Goal: Task Accomplishment & Management: Complete application form

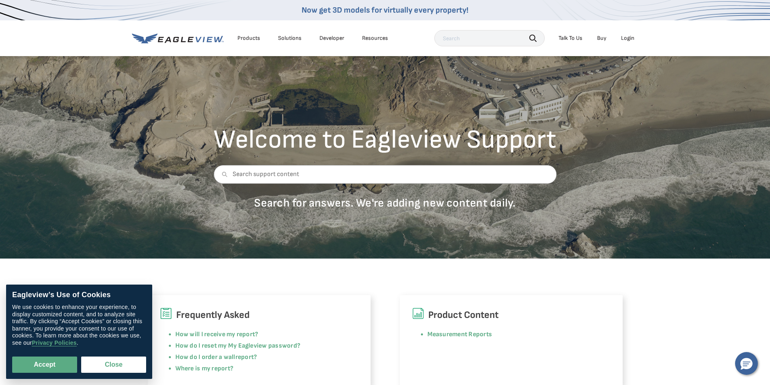
click at [628, 39] on div "Login" at bounding box center [627, 38] width 13 height 7
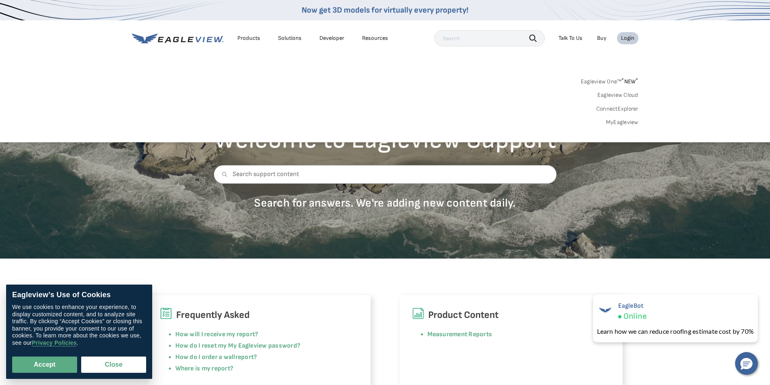
click at [632, 41] on div "Login" at bounding box center [627, 38] width 13 height 7
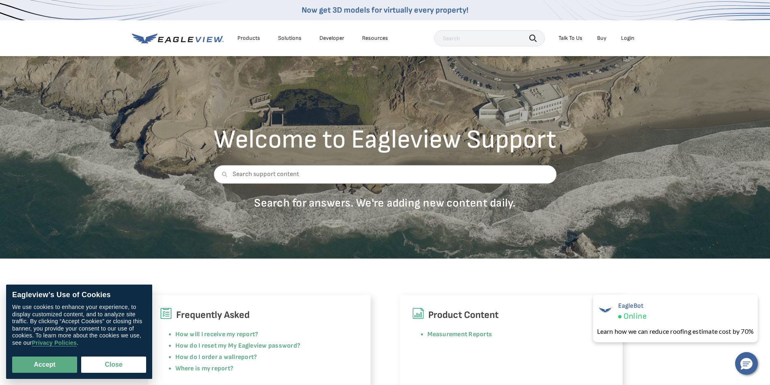
click at [632, 41] on div "Login" at bounding box center [627, 38] width 13 height 7
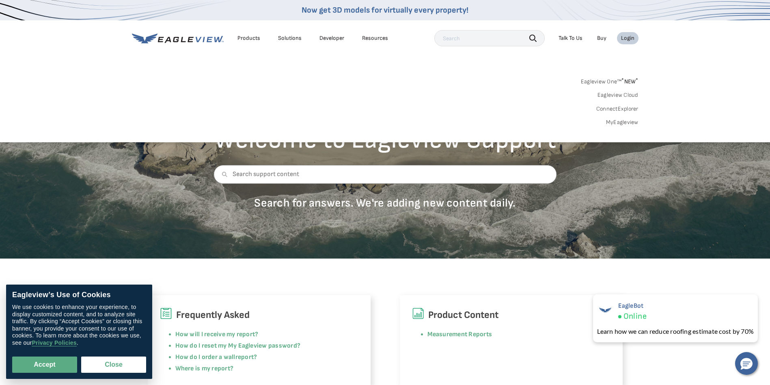
click at [630, 121] on link "MyEagleview" at bounding box center [622, 122] width 32 height 7
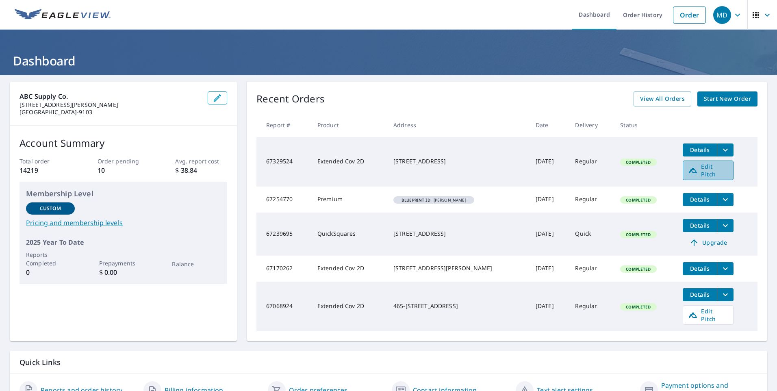
click at [688, 168] on icon at bounding box center [693, 170] width 10 height 10
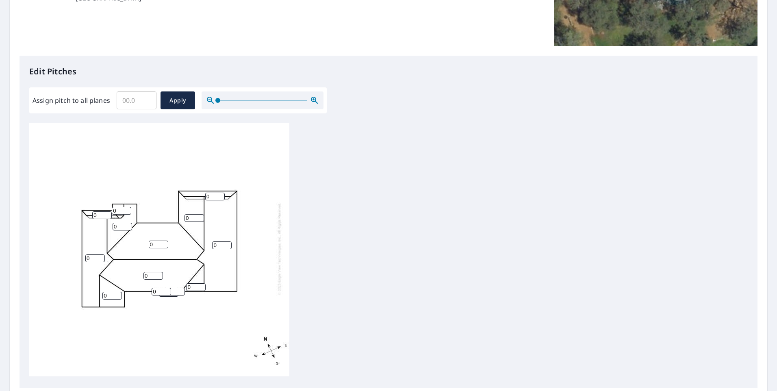
scroll to position [8, 0]
click at [106, 211] on input "1" at bounding box center [101, 215] width 19 height 8
click at [106, 211] on input "2" at bounding box center [101, 215] width 19 height 8
click at [106, 211] on input "3" at bounding box center [101, 215] width 19 height 8
click at [106, 211] on input "4" at bounding box center [101, 215] width 19 height 8
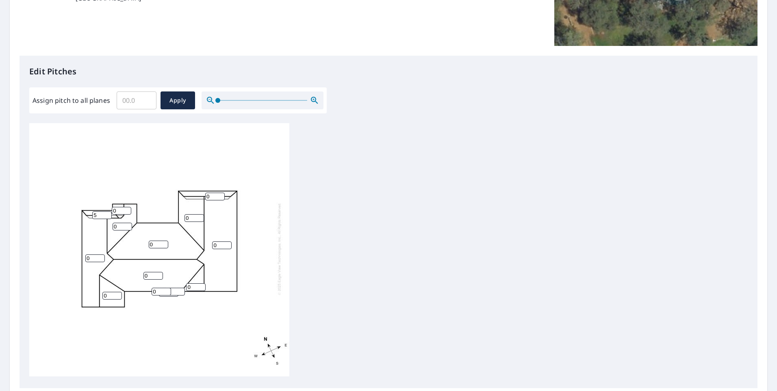
click at [106, 211] on input "5" at bounding box center [101, 215] width 19 height 8
click at [106, 211] on input "6" at bounding box center [101, 215] width 19 height 8
click at [106, 211] on input "7" at bounding box center [101, 215] width 19 height 8
type input "8"
click at [106, 211] on input "8" at bounding box center [101, 215] width 19 height 8
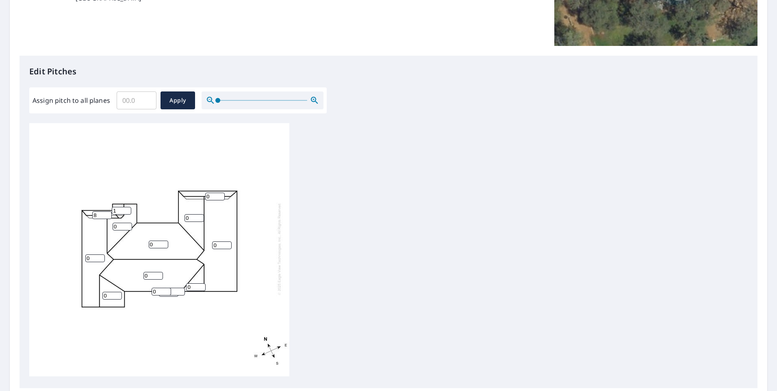
click at [125, 207] on input "1" at bounding box center [121, 211] width 19 height 8
click at [125, 207] on input "2" at bounding box center [121, 211] width 19 height 8
click at [125, 207] on input "3" at bounding box center [121, 211] width 19 height 8
click at [125, 207] on input "4" at bounding box center [121, 211] width 19 height 8
click at [125, 207] on input "5" at bounding box center [121, 211] width 19 height 8
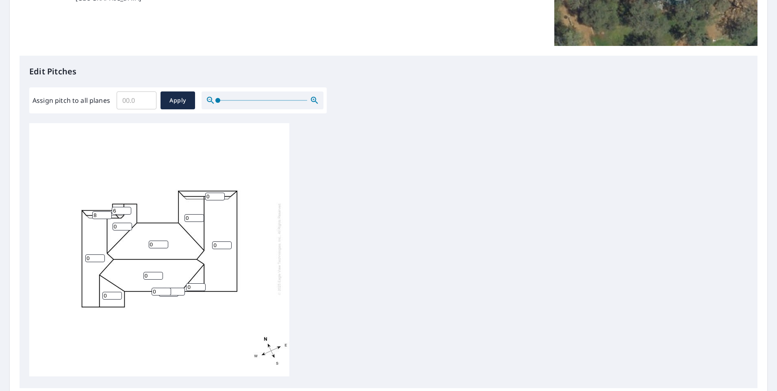
click at [125, 207] on input "6" at bounding box center [121, 211] width 19 height 8
click at [125, 207] on input "7" at bounding box center [121, 211] width 19 height 8
type input "8"
click at [125, 207] on input "8" at bounding box center [121, 211] width 19 height 8
click at [219, 193] on input "1" at bounding box center [214, 197] width 19 height 8
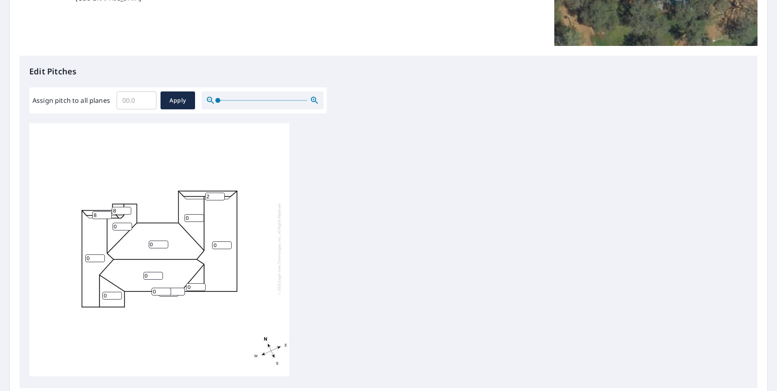
click at [219, 193] on input "2" at bounding box center [214, 197] width 19 height 8
click at [219, 193] on input "3" at bounding box center [214, 197] width 19 height 8
click at [219, 193] on input "4" at bounding box center [214, 197] width 19 height 8
click at [219, 193] on input "5" at bounding box center [214, 197] width 19 height 8
click at [219, 193] on input "6" at bounding box center [214, 197] width 19 height 8
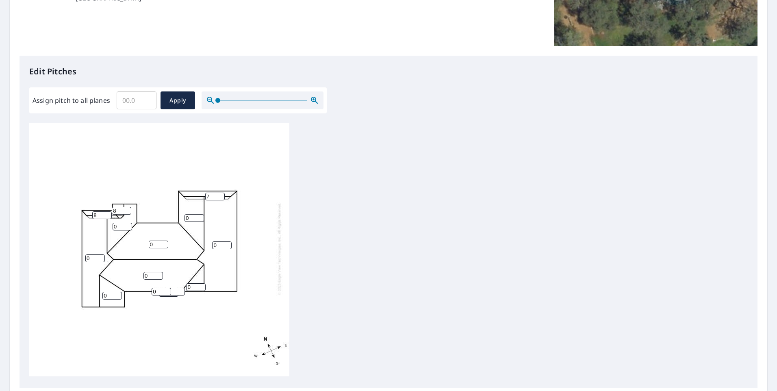
click at [219, 193] on input "7" at bounding box center [214, 197] width 19 height 8
type input "8"
click at [219, 193] on input "8" at bounding box center [214, 197] width 19 height 8
click at [198, 214] on input "1" at bounding box center [193, 218] width 19 height 8
click at [198, 214] on input "2" at bounding box center [193, 218] width 19 height 8
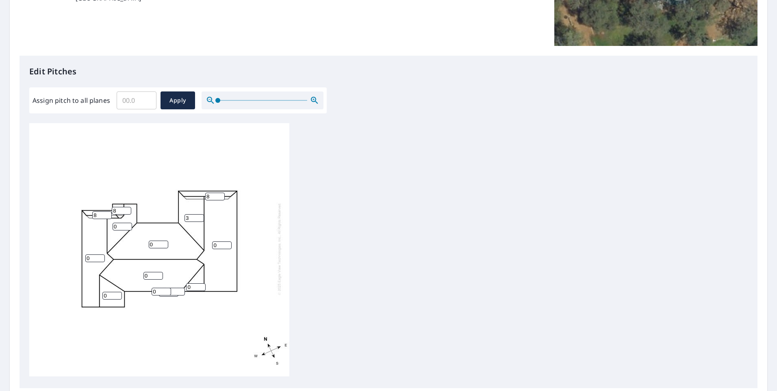
click at [198, 214] on input "3" at bounding box center [193, 218] width 19 height 8
click at [198, 214] on input "4" at bounding box center [193, 218] width 19 height 8
click at [198, 214] on input "5" at bounding box center [193, 218] width 19 height 8
click at [198, 214] on input "6" at bounding box center [193, 218] width 19 height 8
click at [198, 214] on input "7" at bounding box center [193, 218] width 19 height 8
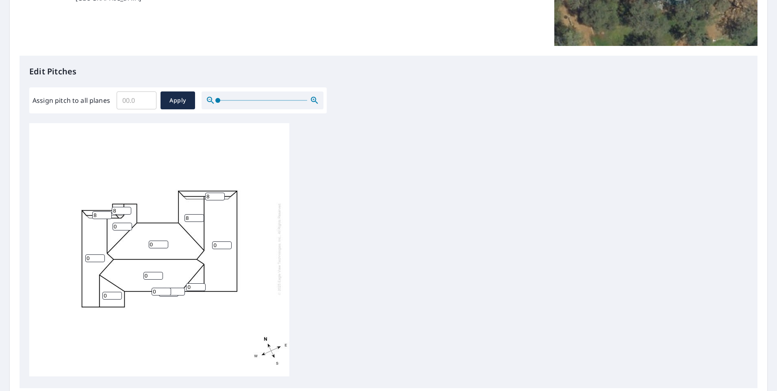
type input "8"
click at [198, 214] on input "8" at bounding box center [193, 218] width 19 height 8
click at [130, 223] on input "1" at bounding box center [122, 227] width 19 height 8
click at [130, 223] on input "2" at bounding box center [122, 227] width 19 height 8
click at [130, 223] on input "3" at bounding box center [122, 227] width 19 height 8
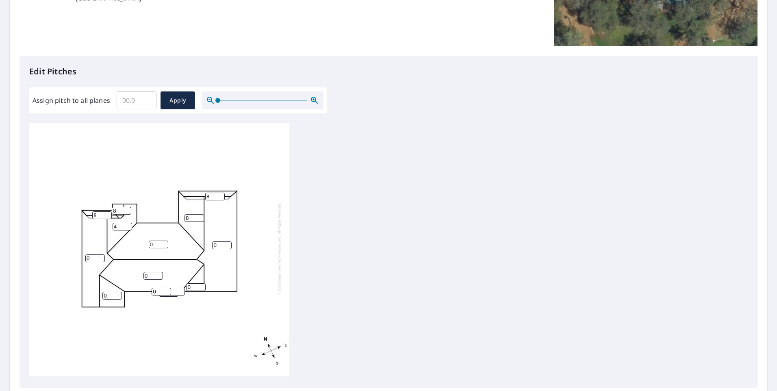
click at [130, 223] on input "4" at bounding box center [122, 227] width 19 height 8
click at [130, 223] on input "5" at bounding box center [122, 227] width 19 height 8
click at [126, 223] on input "6" at bounding box center [122, 227] width 19 height 8
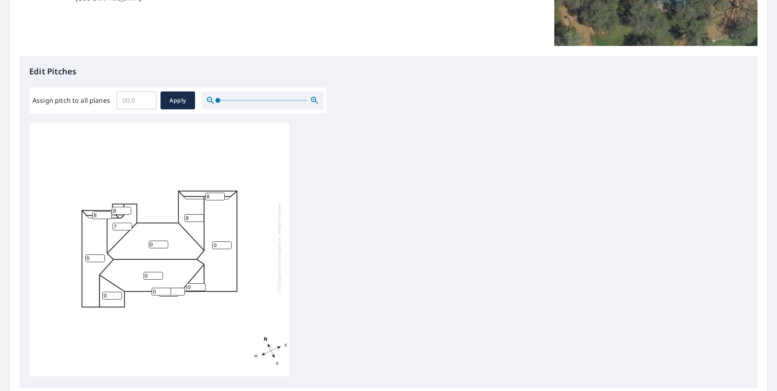
click at [126, 223] on input "7" at bounding box center [122, 227] width 19 height 8
type input "8"
click at [126, 223] on input "8" at bounding box center [122, 227] width 19 height 8
click at [162, 240] on input "1" at bounding box center [158, 244] width 19 height 8
click at [162, 240] on input "2" at bounding box center [158, 244] width 19 height 8
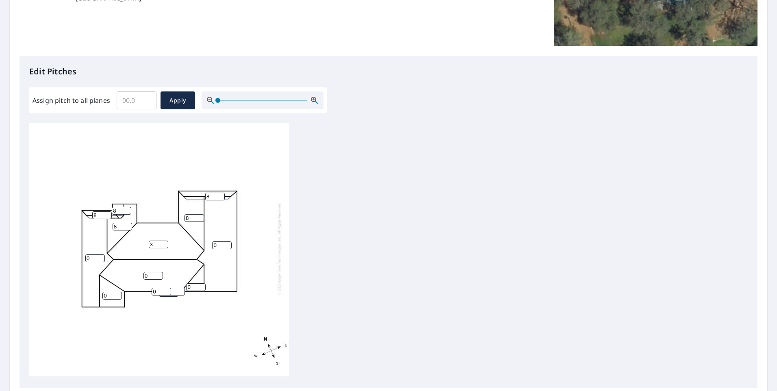
click at [162, 240] on input "3" at bounding box center [158, 244] width 19 height 8
click at [162, 240] on input "4" at bounding box center [158, 244] width 19 height 8
click at [162, 240] on input "5" at bounding box center [158, 244] width 19 height 8
click at [162, 240] on input "6" at bounding box center [158, 244] width 19 height 8
click at [162, 240] on input "7" at bounding box center [158, 244] width 19 height 8
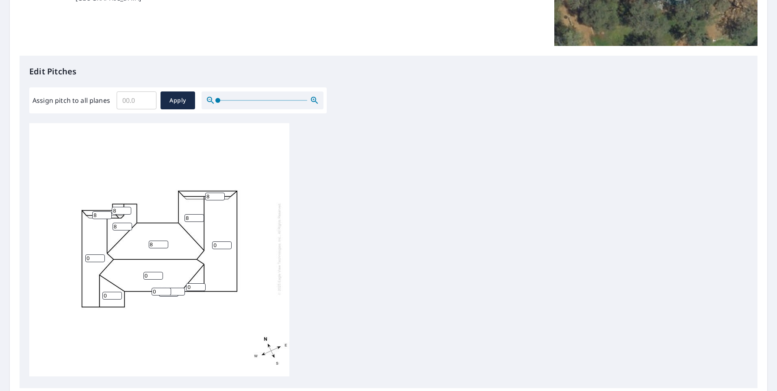
type input "8"
click at [162, 240] on input "8" at bounding box center [158, 244] width 19 height 8
click at [227, 241] on input "1" at bounding box center [221, 245] width 19 height 8
click at [227, 241] on input "2" at bounding box center [221, 245] width 19 height 8
click at [227, 241] on input "3" at bounding box center [221, 245] width 19 height 8
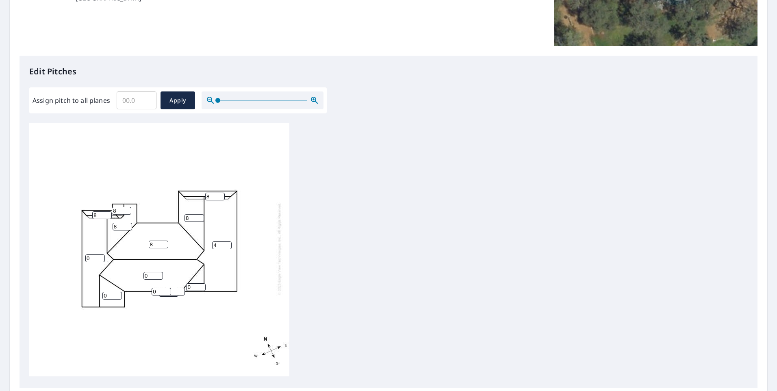
click at [227, 241] on input "4" at bounding box center [221, 245] width 19 height 8
click at [227, 241] on input "5" at bounding box center [221, 245] width 19 height 8
click at [227, 241] on input "6" at bounding box center [221, 245] width 19 height 8
click at [227, 241] on input "7" at bounding box center [221, 245] width 19 height 8
type input "8"
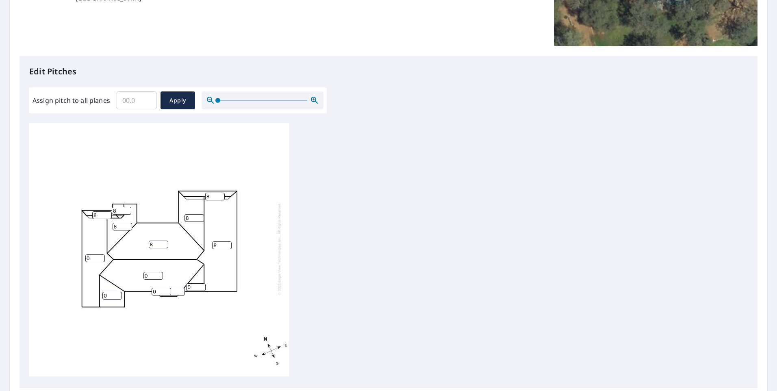
click at [227, 241] on input "8" at bounding box center [221, 245] width 19 height 8
click at [201, 283] on input "1" at bounding box center [195, 287] width 19 height 8
click at [201, 283] on input "2" at bounding box center [195, 287] width 19 height 8
click at [201, 283] on input "3" at bounding box center [195, 287] width 19 height 8
click at [201, 283] on input "4" at bounding box center [195, 287] width 19 height 8
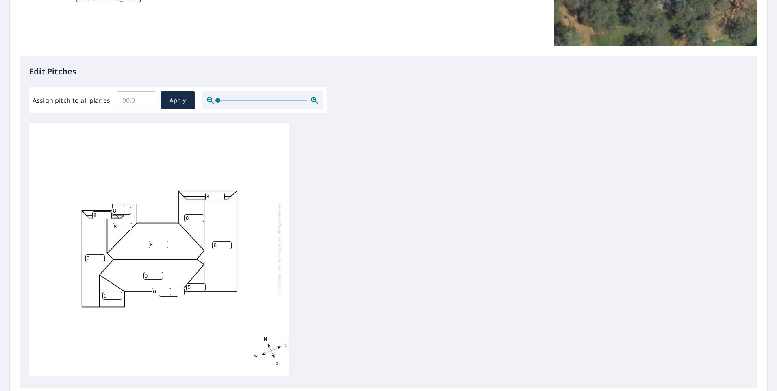
click at [201, 283] on input "5" at bounding box center [195, 287] width 19 height 8
click at [201, 283] on input "6" at bounding box center [195, 287] width 19 height 8
click at [201, 283] on input "7" at bounding box center [195, 287] width 19 height 8
type input "8"
click at [201, 283] on input "8" at bounding box center [195, 287] width 19 height 8
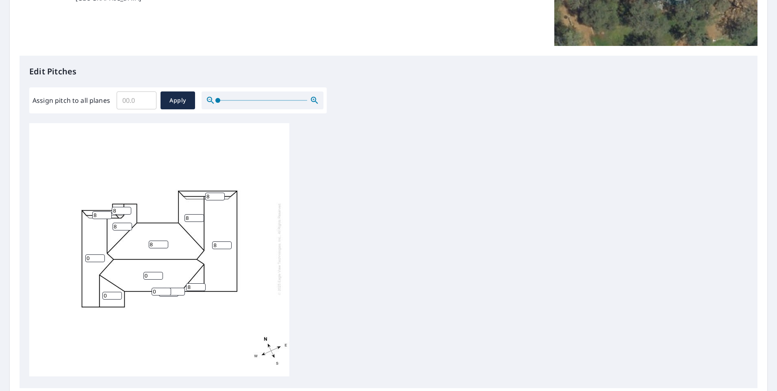
click at [179, 288] on input "1" at bounding box center [174, 292] width 19 height 8
click at [179, 288] on input "2" at bounding box center [174, 292] width 19 height 8
click at [179, 288] on input "3" at bounding box center [174, 292] width 19 height 8
click at [179, 288] on input "4" at bounding box center [174, 292] width 19 height 8
click at [179, 288] on input "5" at bounding box center [174, 292] width 19 height 8
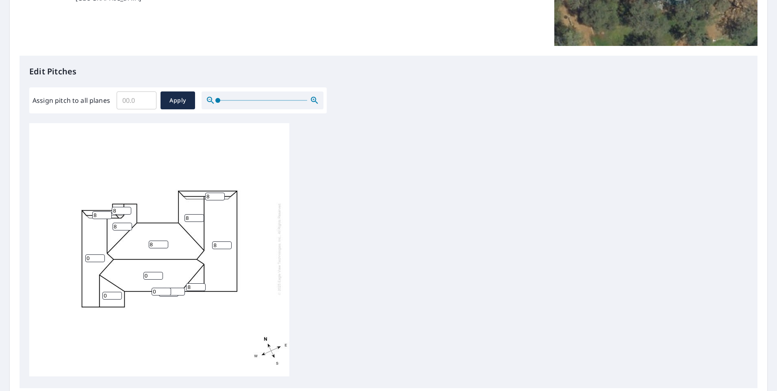
click at [179, 288] on input "6" at bounding box center [174, 292] width 19 height 8
click at [180, 288] on input "7" at bounding box center [174, 292] width 19 height 8
click at [180, 288] on input "8" at bounding box center [174, 292] width 19 height 8
click at [180, 288] on input "9" at bounding box center [174, 292] width 19 height 8
click at [180, 288] on input "10" at bounding box center [174, 292] width 19 height 8
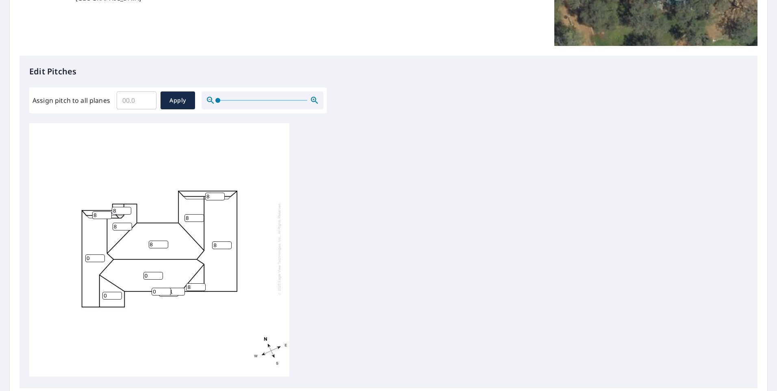
click at [180, 288] on input "11" at bounding box center [174, 292] width 19 height 8
click at [180, 288] on input "12" at bounding box center [174, 292] width 19 height 8
click at [180, 288] on input "13" at bounding box center [174, 292] width 19 height 8
click at [180, 288] on input "14" at bounding box center [174, 292] width 19 height 8
click at [180, 288] on input "15" at bounding box center [174, 292] width 19 height 8
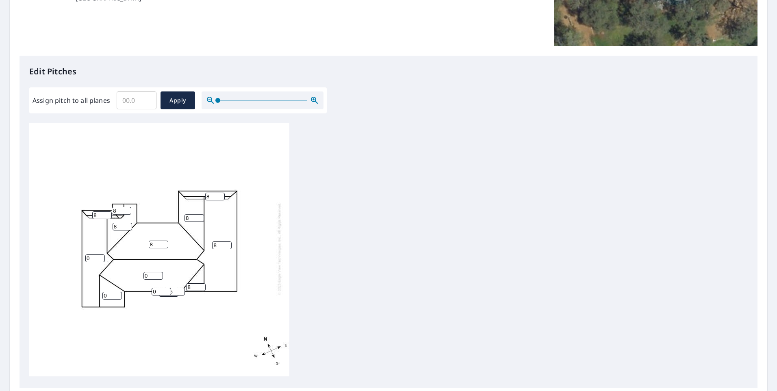
click at [180, 288] on input "16" at bounding box center [174, 292] width 19 height 8
click at [180, 288] on input "17" at bounding box center [174, 292] width 19 height 8
type input "18"
click at [180, 288] on input "18" at bounding box center [174, 292] width 19 height 8
click at [165, 288] on input "1" at bounding box center [160, 292] width 19 height 8
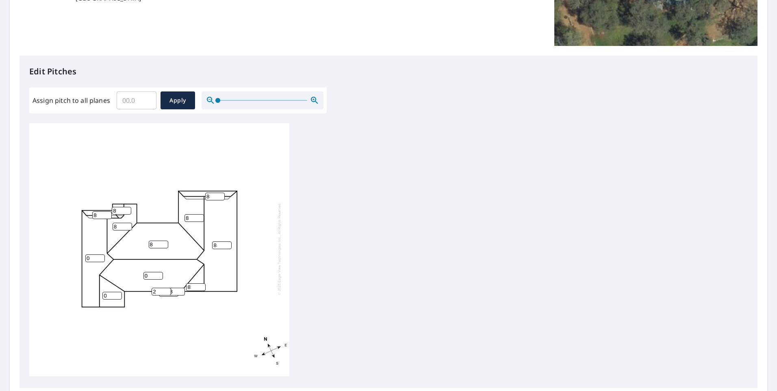
click at [165, 288] on input "2" at bounding box center [160, 292] width 19 height 8
click at [165, 288] on input "3" at bounding box center [160, 292] width 19 height 8
click at [165, 288] on input "4" at bounding box center [160, 292] width 19 height 8
click at [165, 288] on input "5" at bounding box center [160, 292] width 19 height 8
click at [165, 288] on input "6" at bounding box center [160, 292] width 19 height 8
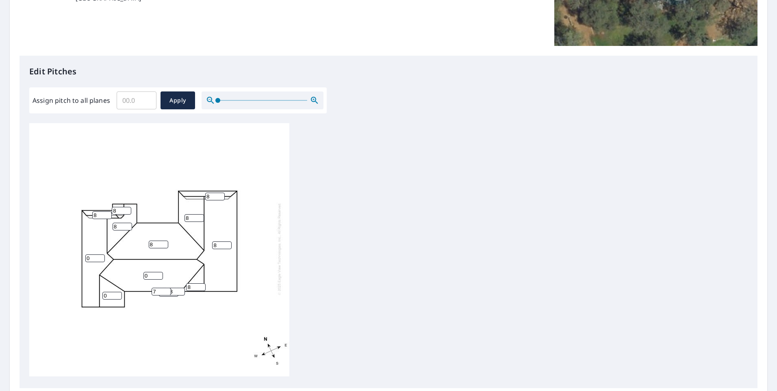
click at [165, 288] on input "7" at bounding box center [160, 292] width 19 height 8
type input "8"
click at [165, 288] on input "8" at bounding box center [160, 292] width 19 height 8
click at [145, 272] on input "0" at bounding box center [152, 276] width 19 height 8
type input "8"
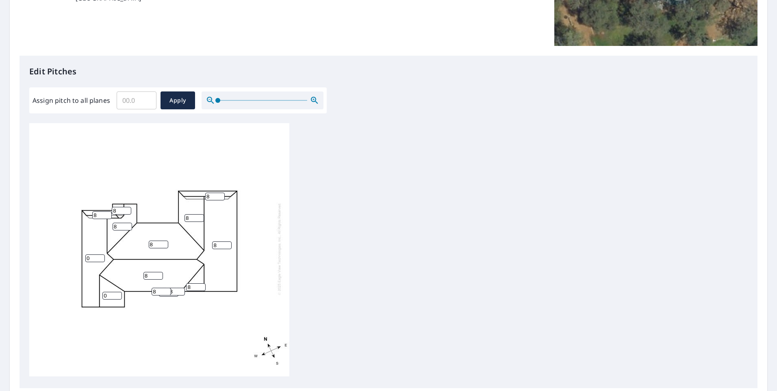
click at [92, 254] on input "0" at bounding box center [94, 258] width 19 height 8
drag, startPoint x: 88, startPoint y: 253, endPoint x: 59, endPoint y: 254, distance: 28.5
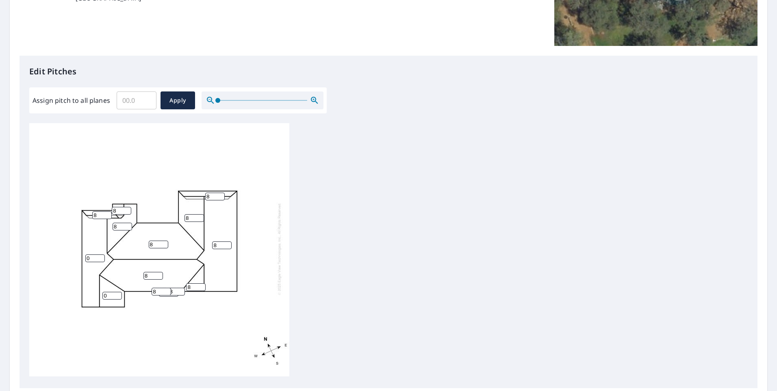
click at [59, 254] on div "8 8 8 0 8 8 0 8 8 8 8 0 18 8" at bounding box center [159, 248] width 260 height 255
type input "8"
drag, startPoint x: 107, startPoint y: 291, endPoint x: 61, endPoint y: 281, distance: 46.9
click at [61, 281] on div "8 8 8 8 8 8 0 8 8 8 8 0 18 8" at bounding box center [159, 248] width 260 height 255
type input "8"
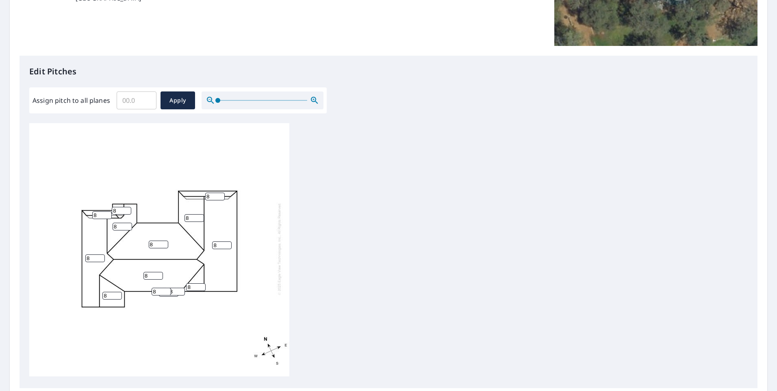
click at [154, 314] on div "8 8 8 8 8 8 8 8 8 8 8 0 18 8" at bounding box center [159, 248] width 260 height 255
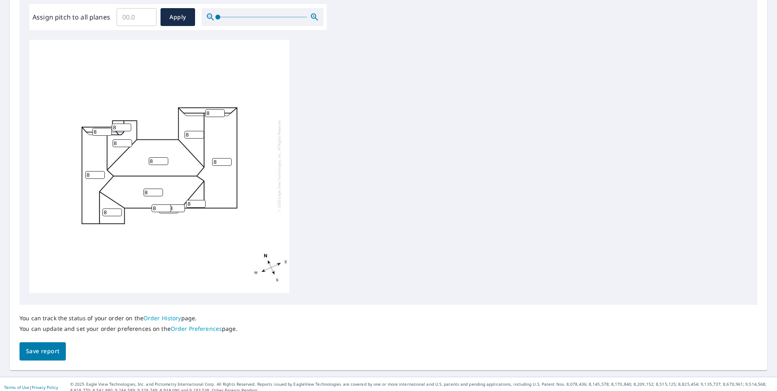
scroll to position [252, 0]
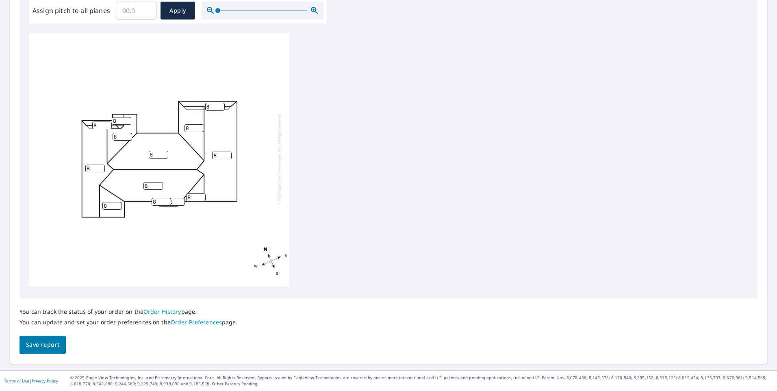
click at [50, 339] on button "Save report" at bounding box center [42, 344] width 46 height 18
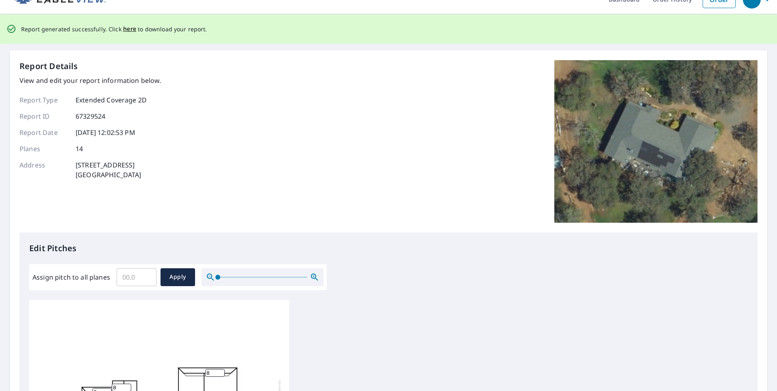
scroll to position [0, 0]
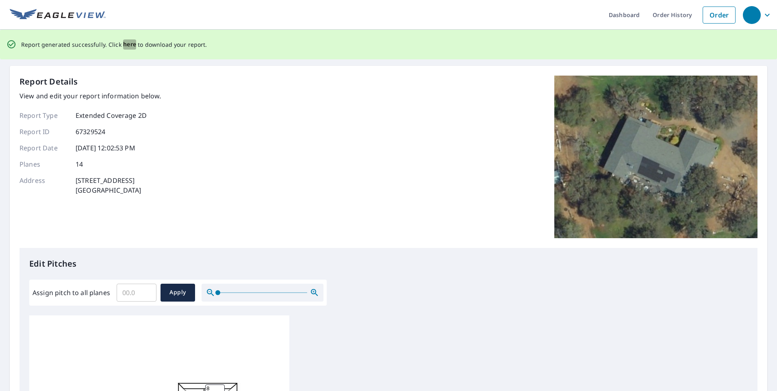
click at [125, 45] on span "here" at bounding box center [129, 44] width 13 height 10
